Goal: Information Seeking & Learning: Learn about a topic

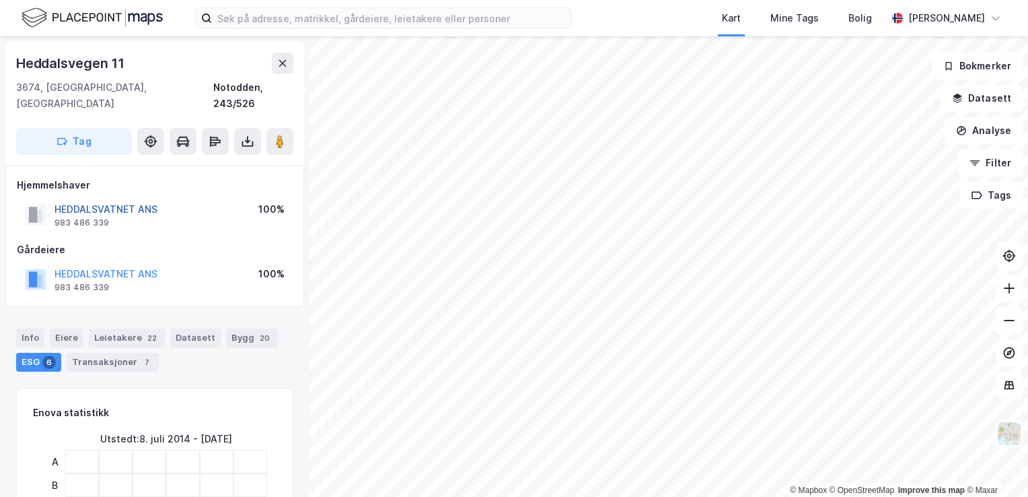
click at [0, 0] on button "HEDDALSVATNET ANS" at bounding box center [0, 0] width 0 height 0
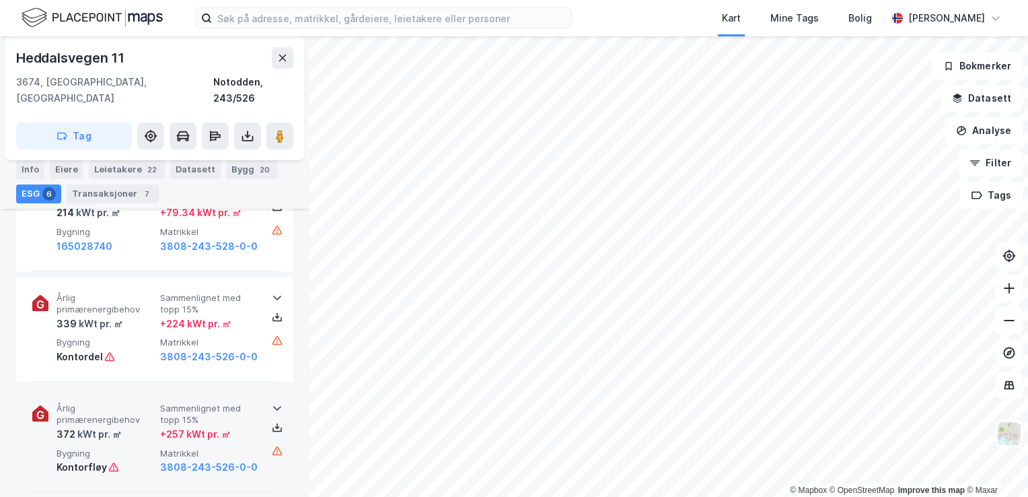
scroll to position [809, 0]
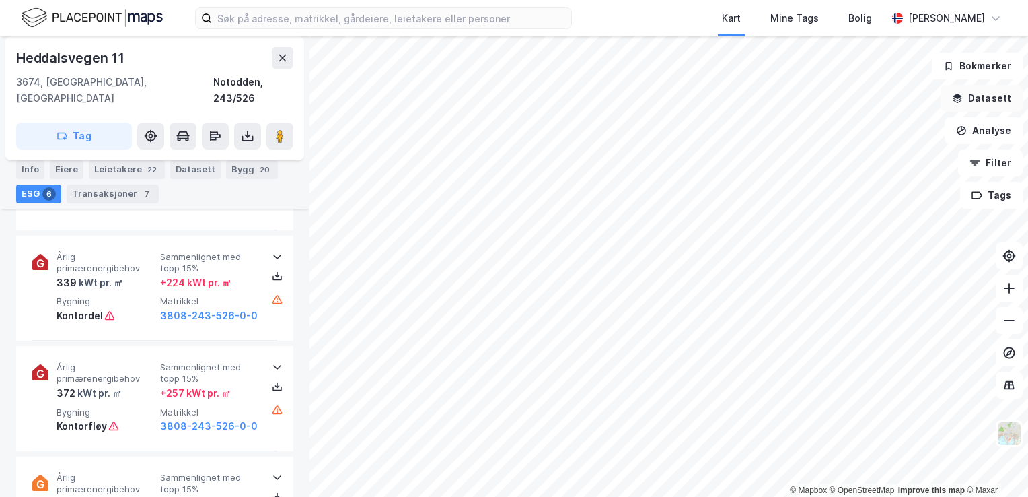
click at [986, 99] on button "Datasett" at bounding box center [982, 98] width 82 height 27
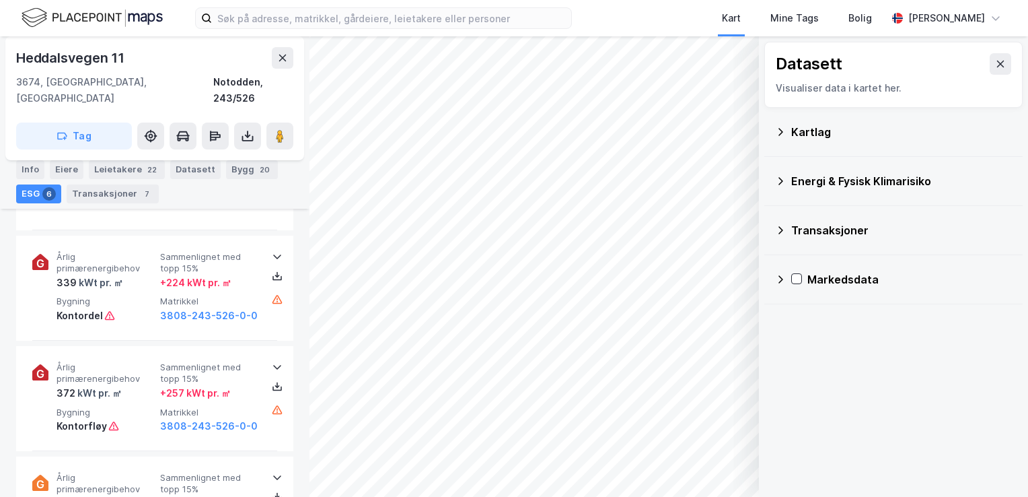
click at [785, 131] on icon at bounding box center [780, 131] width 11 height 11
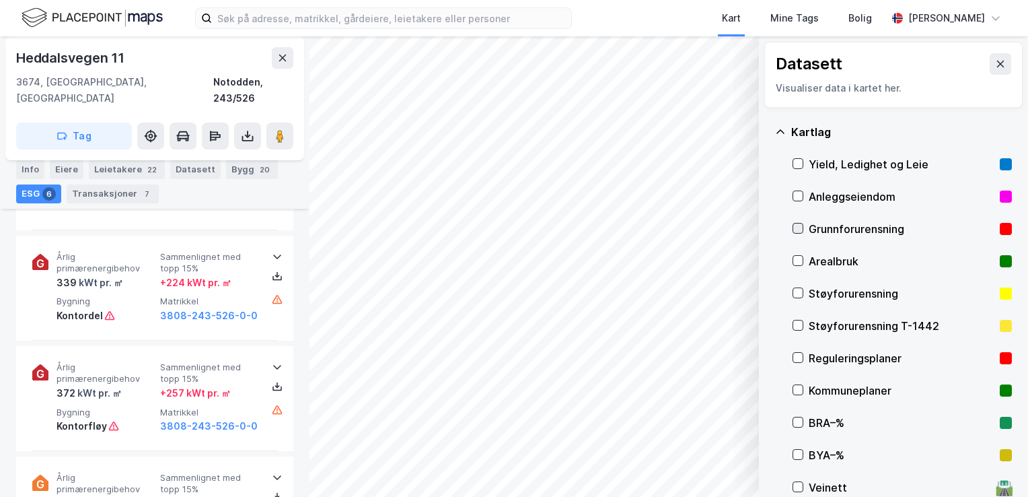
click at [800, 230] on icon at bounding box center [797, 227] width 9 height 9
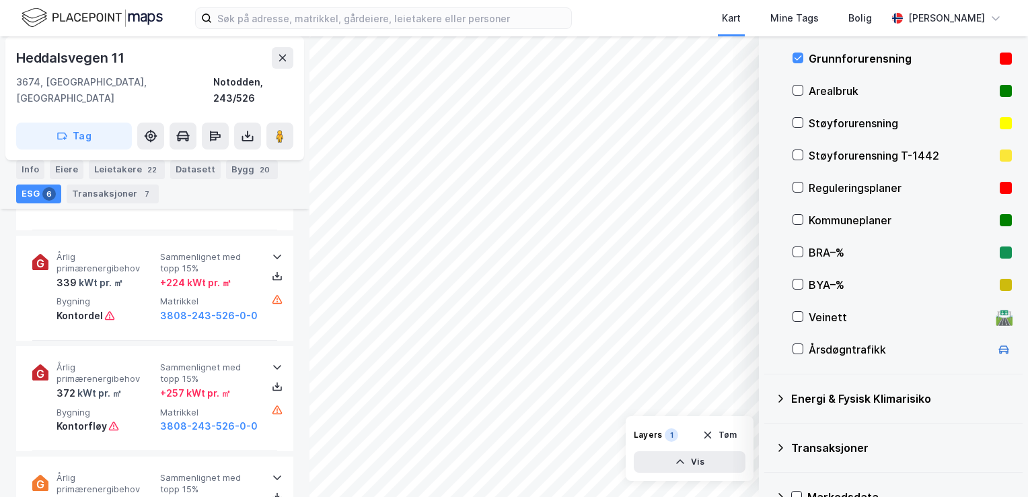
scroll to position [199, 0]
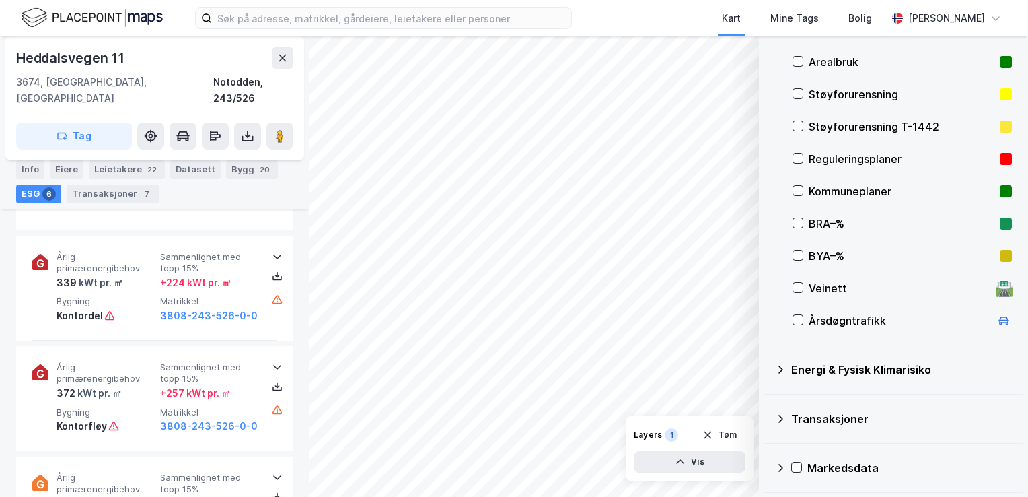
click at [780, 366] on icon at bounding box center [780, 369] width 11 height 11
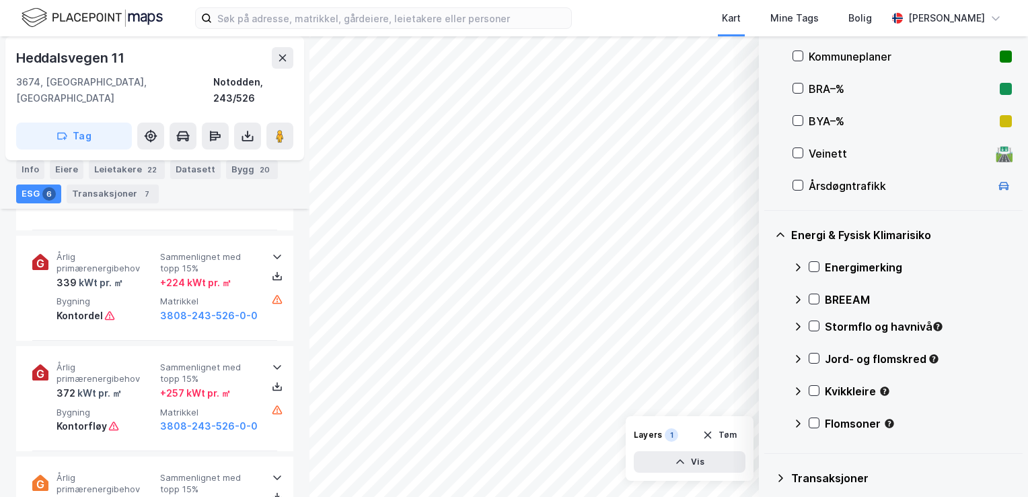
scroll to position [393, 0]
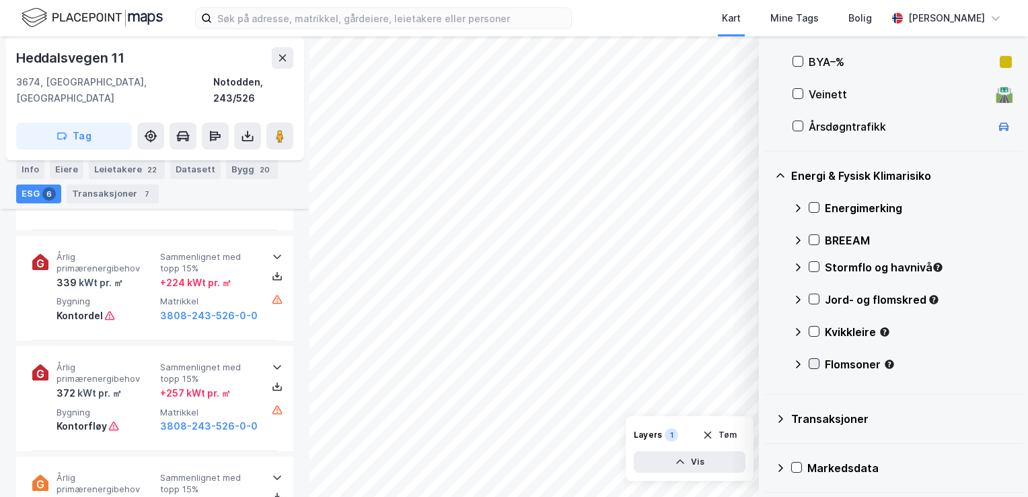
click at [812, 361] on icon at bounding box center [813, 363] width 9 height 9
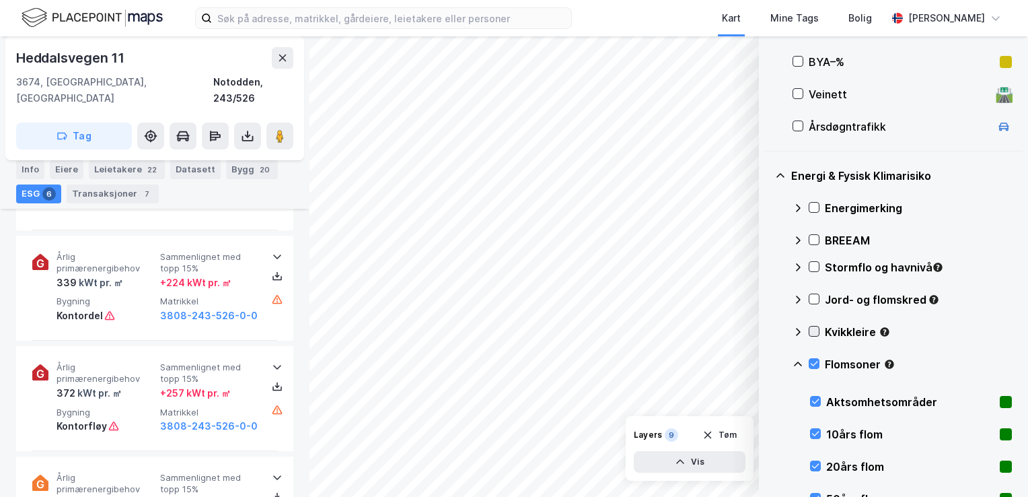
click at [818, 330] on icon at bounding box center [813, 330] width 9 height 9
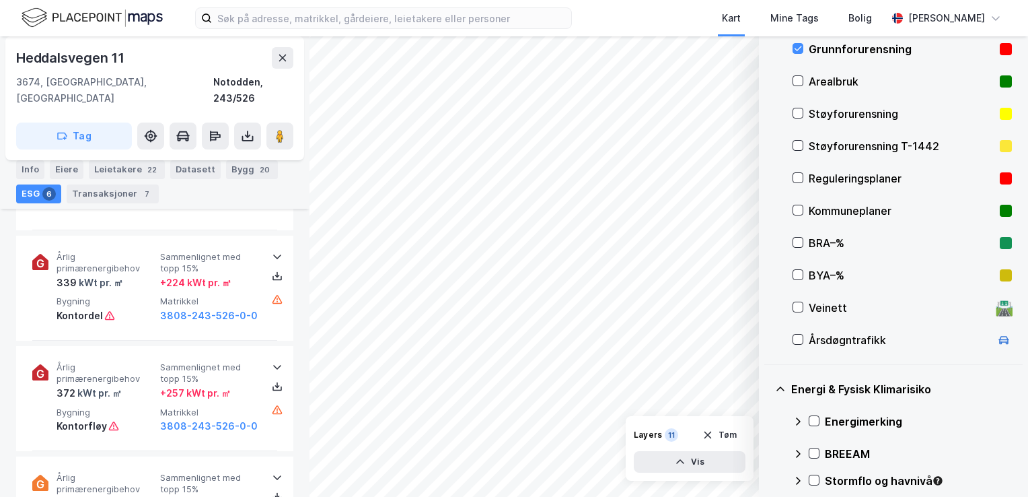
scroll to position [178, 0]
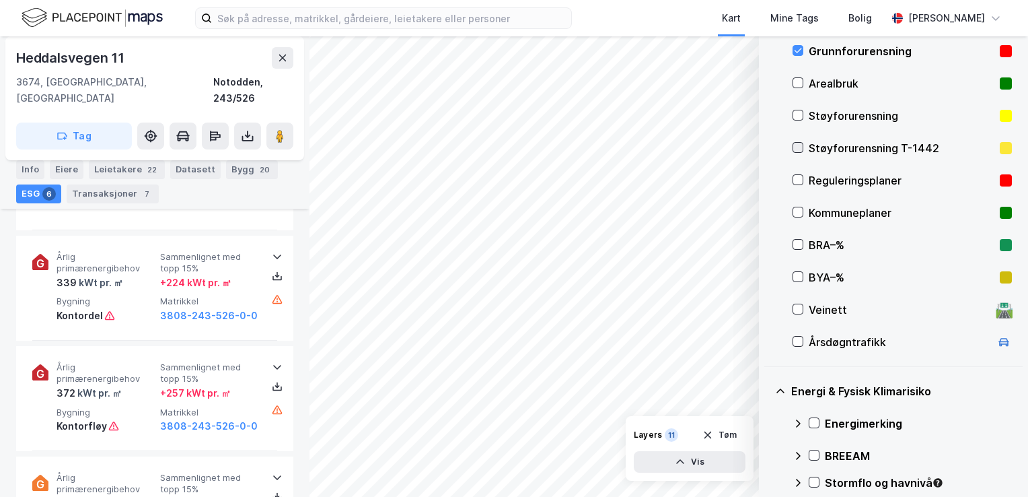
click at [795, 147] on icon at bounding box center [797, 147] width 9 height 9
click at [797, 145] on icon at bounding box center [797, 147] width 9 height 9
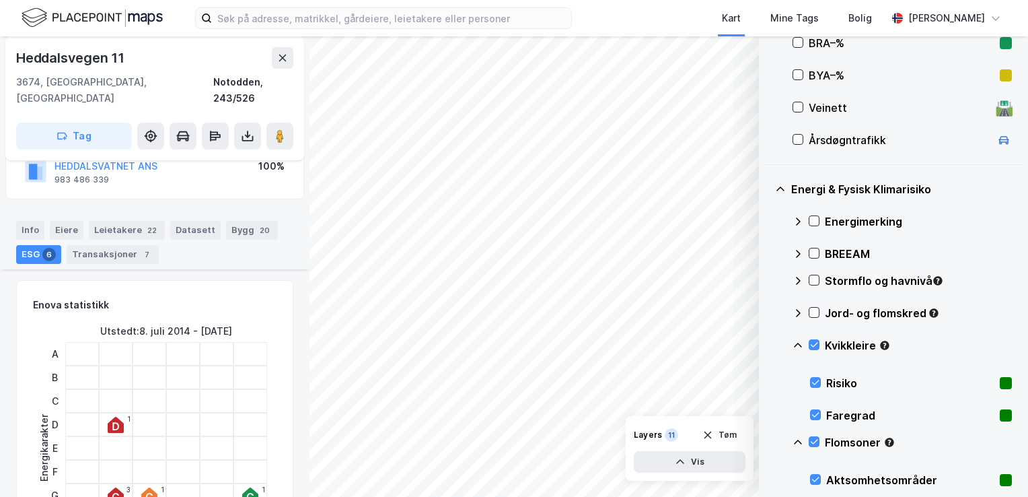
scroll to position [1, 0]
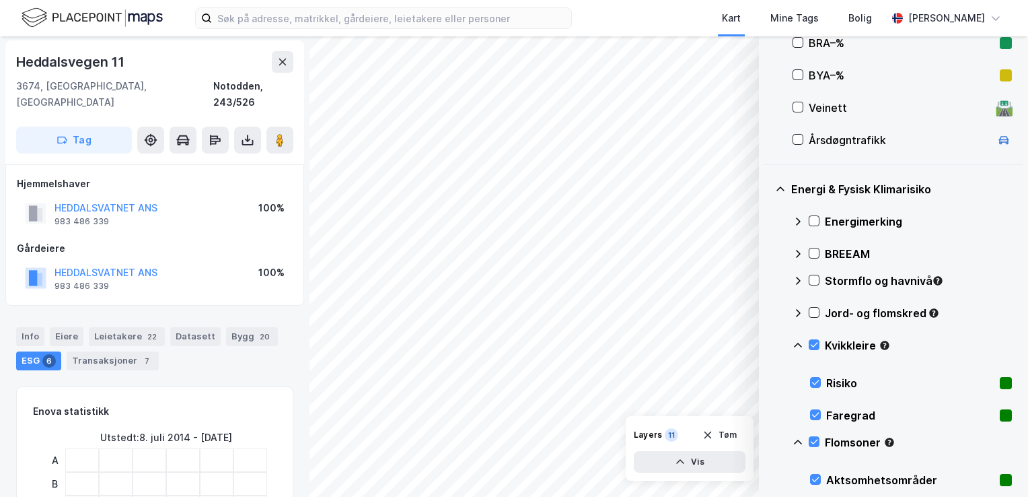
click at [815, 285] on div at bounding box center [814, 280] width 11 height 11
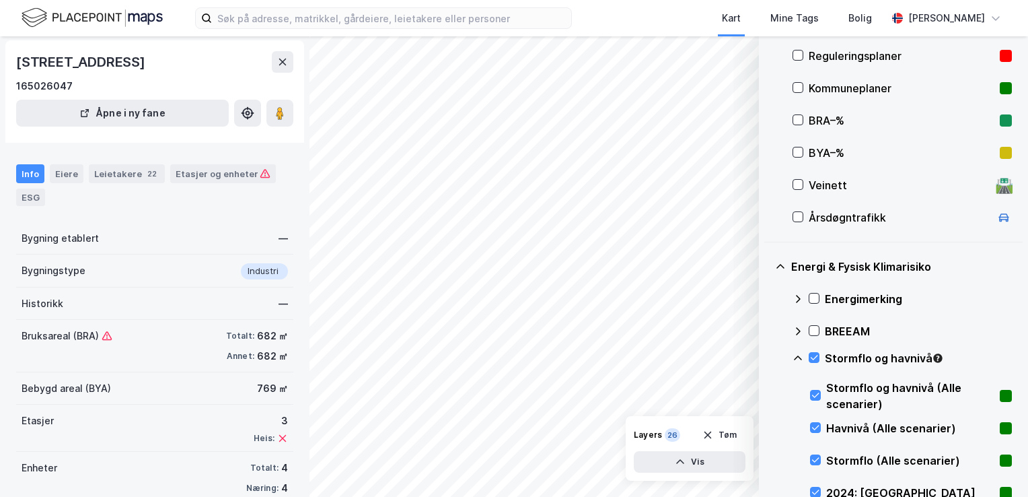
scroll to position [258, 0]
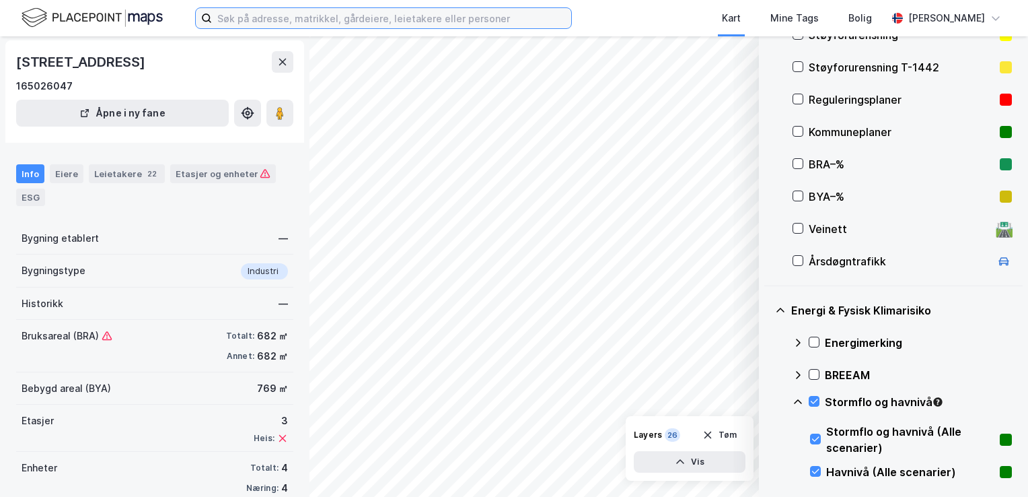
click at [292, 17] on input at bounding box center [391, 18] width 359 height 20
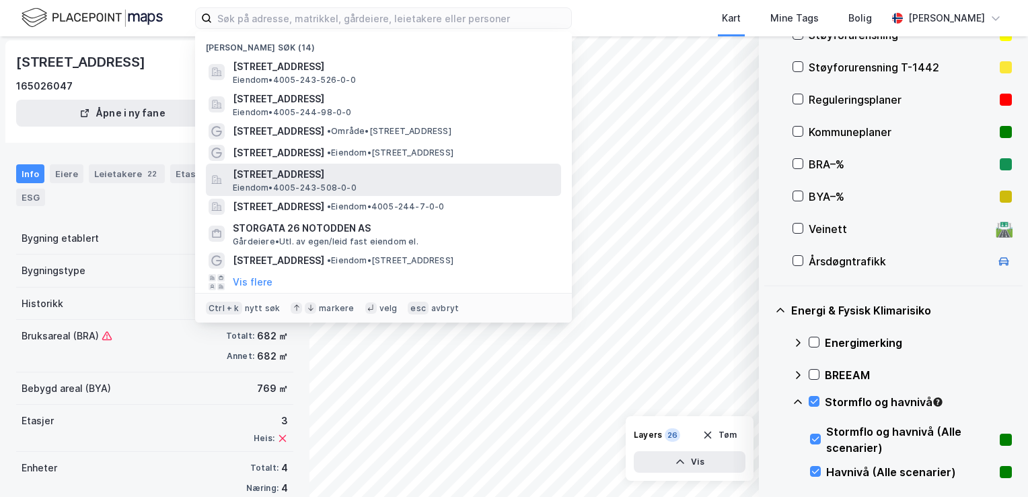
click at [322, 174] on span "[STREET_ADDRESS]" at bounding box center [394, 174] width 323 height 16
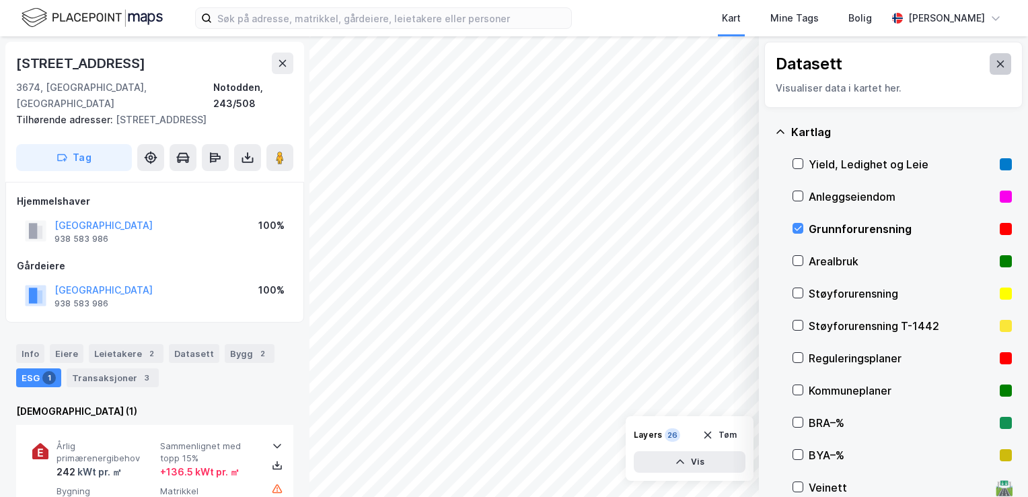
click at [990, 68] on button at bounding box center [1001, 64] width 22 height 22
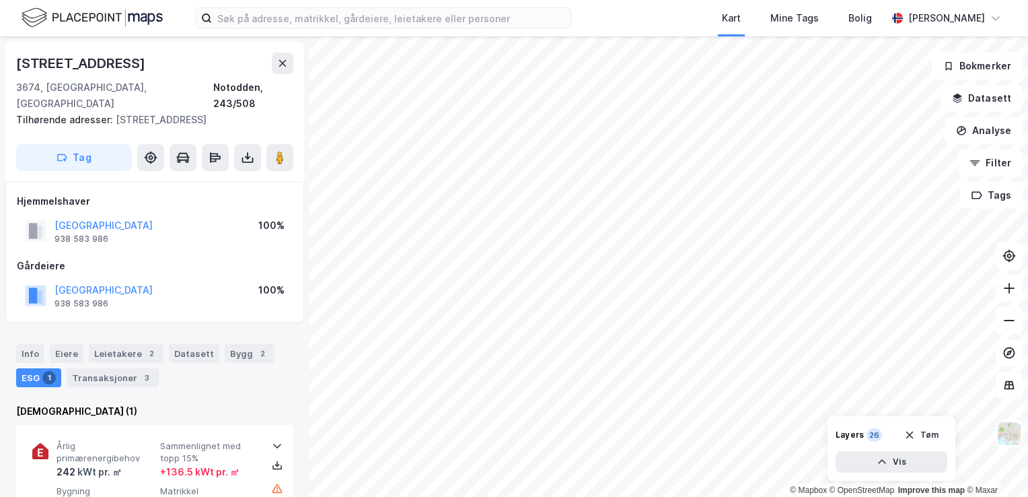
click at [149, 54] on div "[STREET_ADDRESS]" at bounding box center [154, 63] width 277 height 22
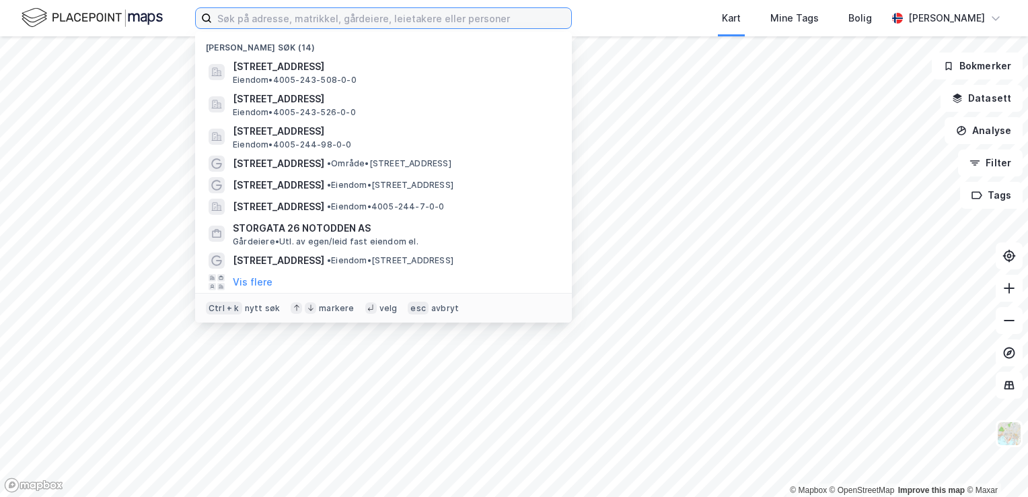
click at [281, 12] on input at bounding box center [391, 18] width 359 height 20
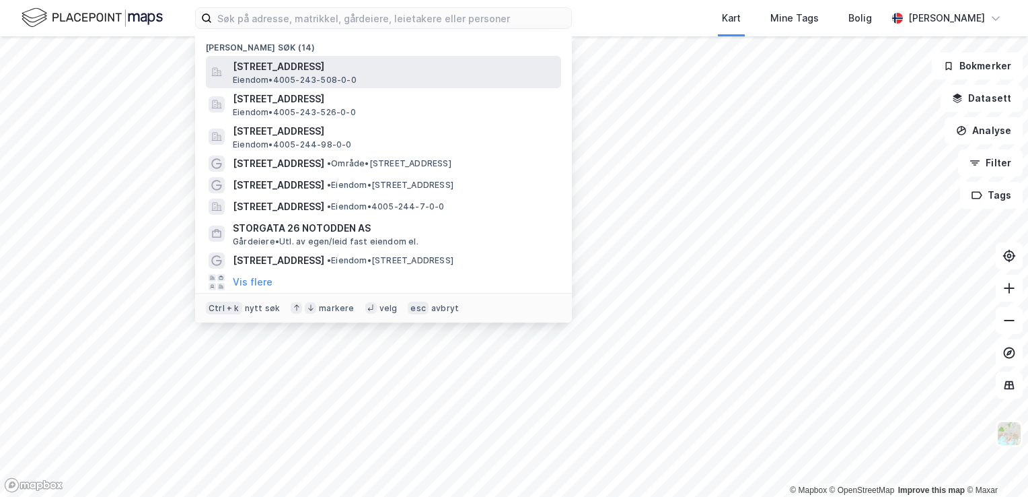
click at [297, 71] on span "[STREET_ADDRESS]" at bounding box center [394, 67] width 323 height 16
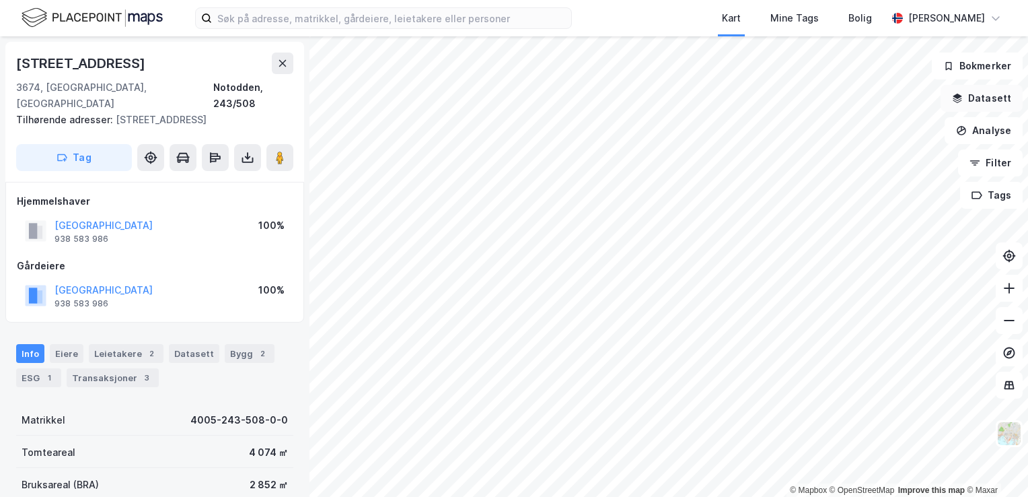
click at [996, 94] on button "Datasett" at bounding box center [982, 98] width 82 height 27
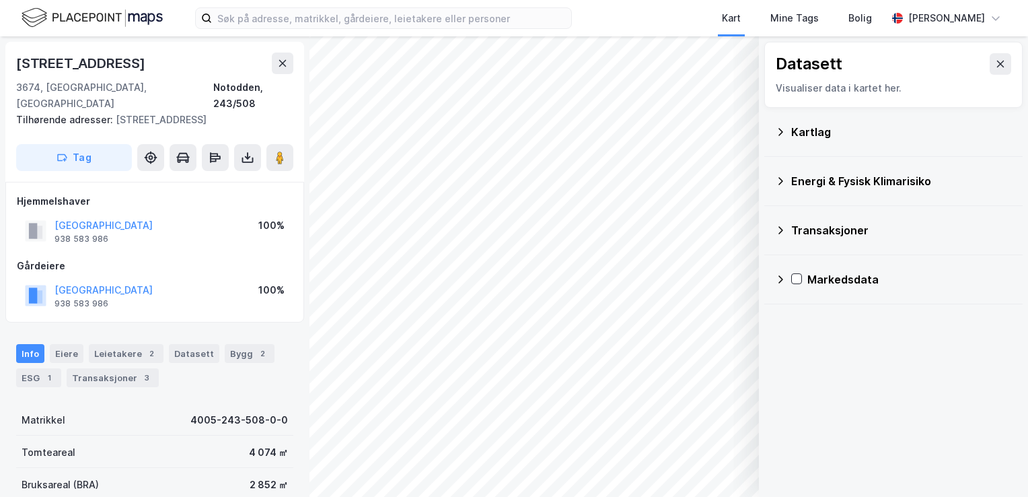
click at [783, 131] on icon at bounding box center [780, 131] width 11 height 11
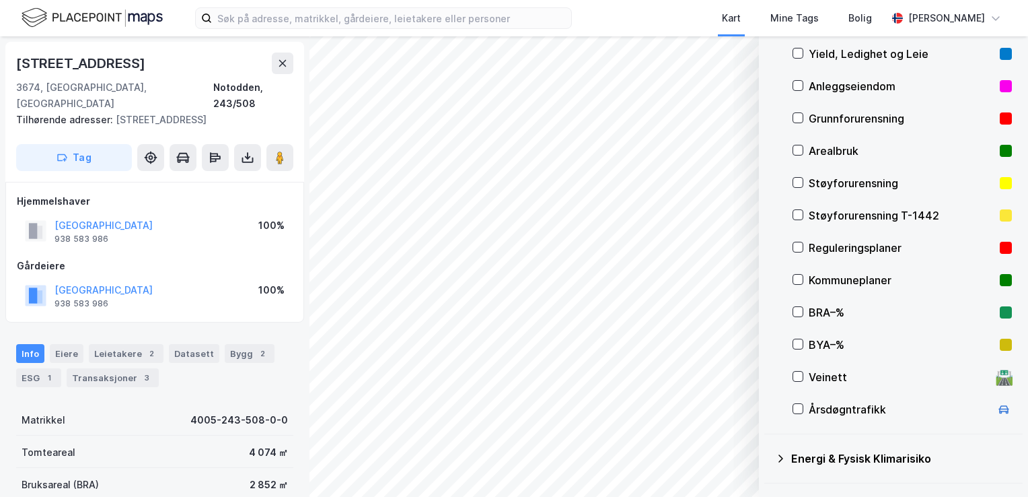
scroll to position [199, 0]
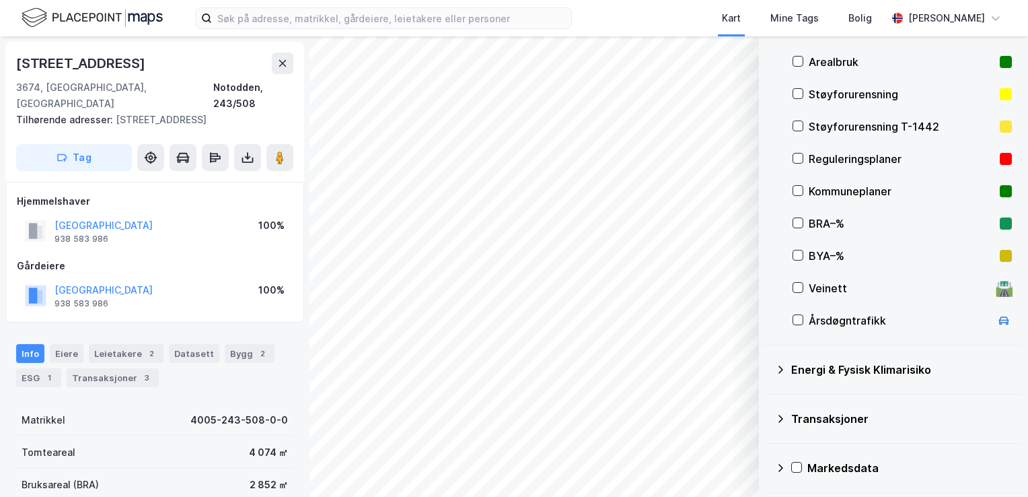
click at [781, 367] on icon at bounding box center [780, 369] width 5 height 8
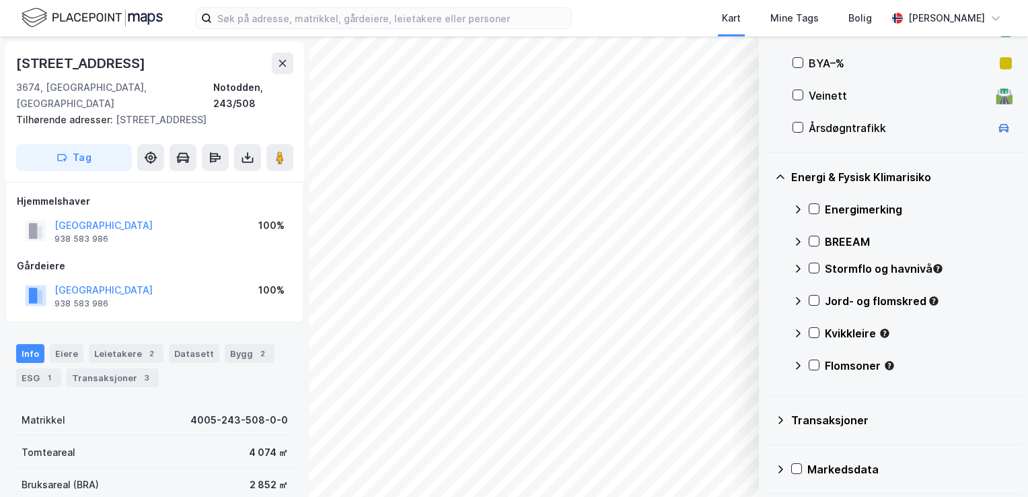
scroll to position [393, 0]
click at [816, 330] on icon at bounding box center [813, 330] width 9 height 9
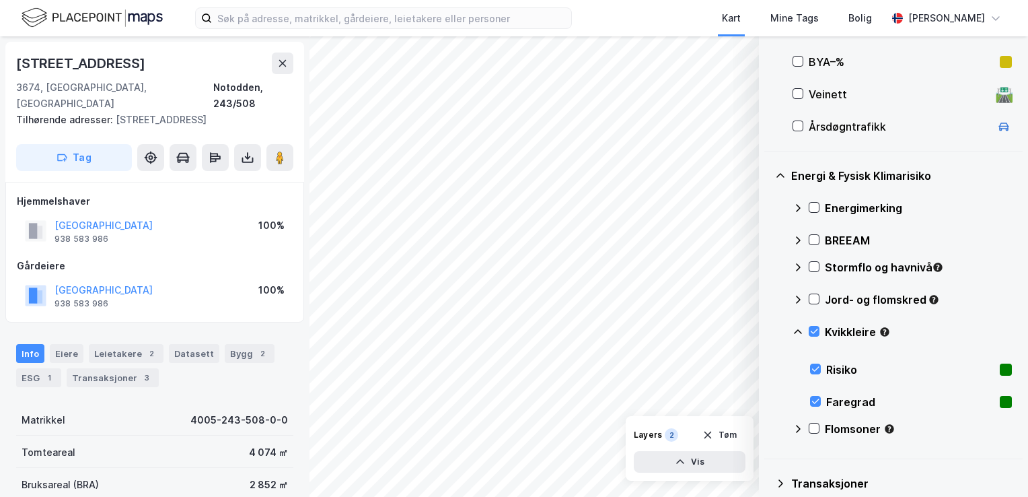
scroll to position [458, 0]
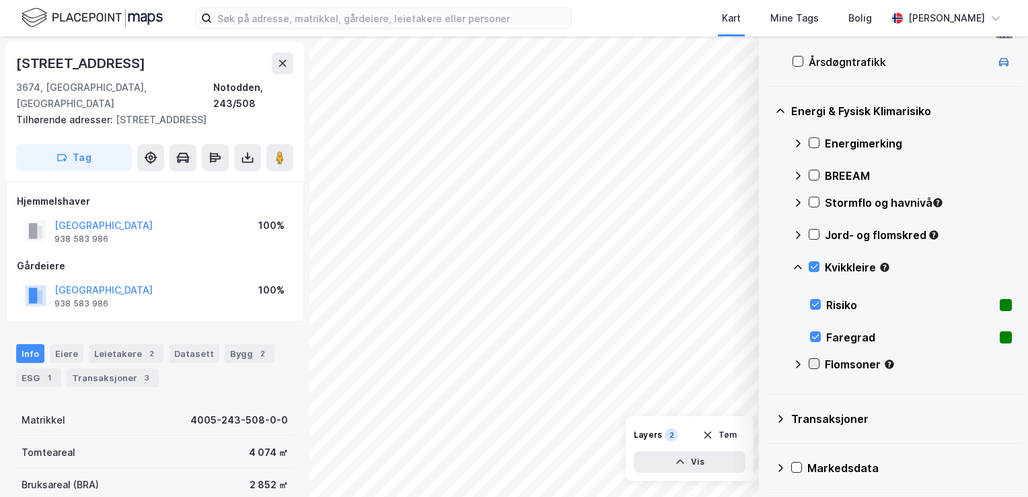
click at [818, 361] on icon at bounding box center [813, 363] width 9 height 9
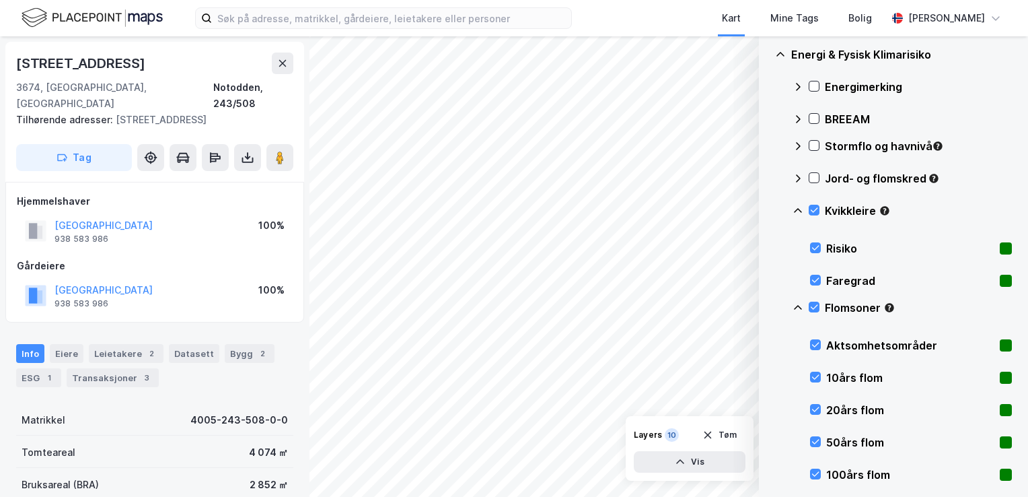
scroll to position [447, 0]
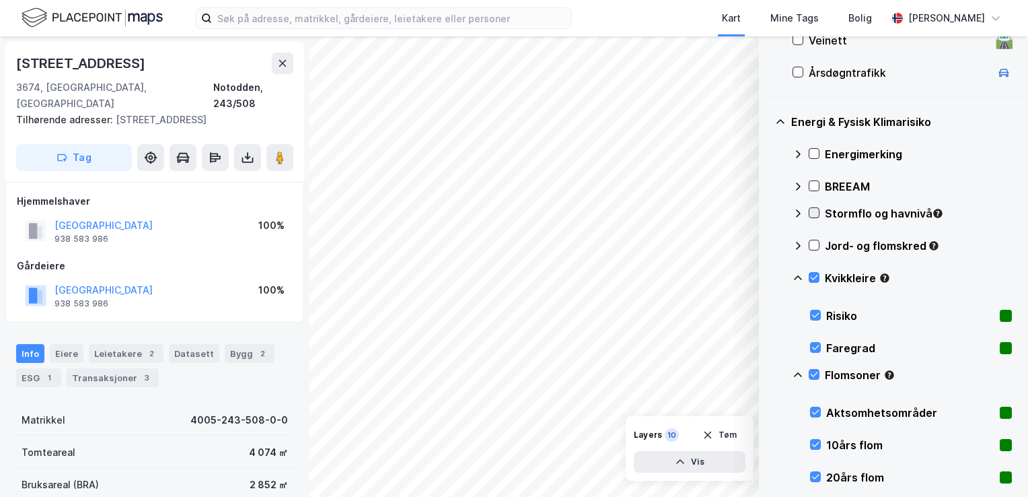
click at [818, 214] on icon at bounding box center [813, 212] width 9 height 9
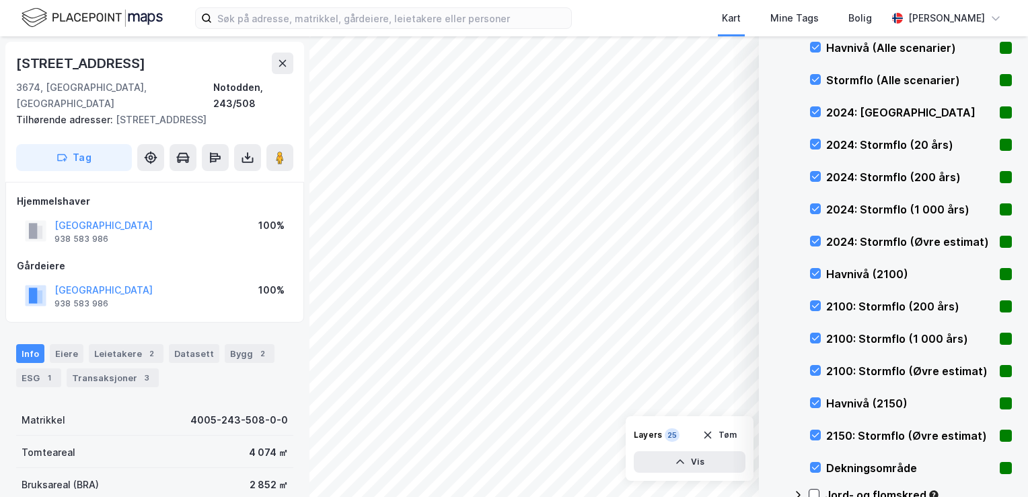
scroll to position [662, 0]
